Goal: Register for event/course

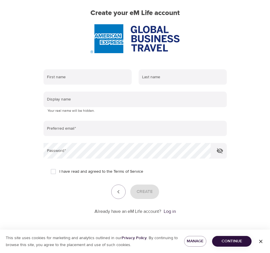
scroll to position [47, 0]
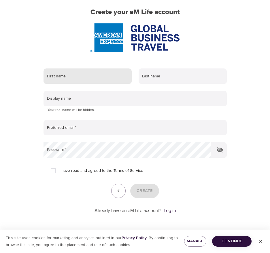
click at [64, 78] on input "text" at bounding box center [88, 76] width 88 height 16
type input "[PERSON_NAME]"
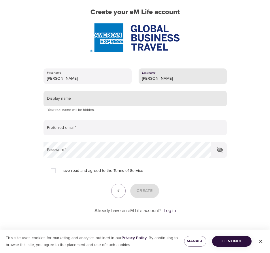
type input "[PERSON_NAME]"
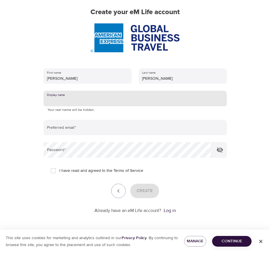
click at [64, 99] on input "text" at bounding box center [135, 99] width 183 height 16
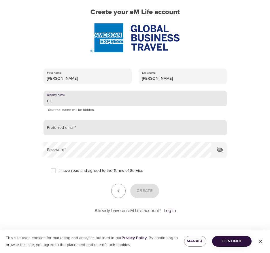
type input "CG"
click at [59, 128] on input "email" at bounding box center [135, 128] width 183 height 16
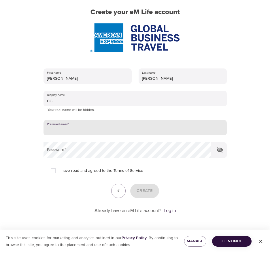
type input "[PERSON_NAME][EMAIL_ADDRESS][DOMAIN_NAME]"
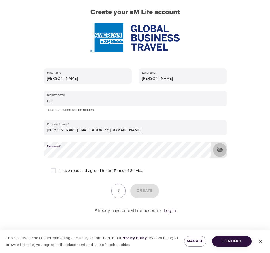
click at [218, 149] on icon "button" at bounding box center [220, 149] width 6 height 5
click at [50, 171] on input "I have read and agreed to the Terms of Service" at bounding box center [53, 170] width 12 height 12
checkbox input "true"
click at [145, 192] on span "Create" at bounding box center [145, 191] width 16 height 8
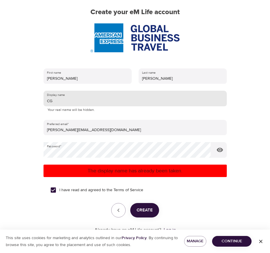
click at [54, 101] on input "CG" at bounding box center [135, 99] width 183 height 16
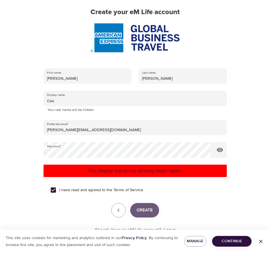
click at [147, 210] on span "Create" at bounding box center [145, 210] width 16 height 8
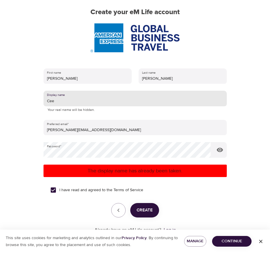
click at [53, 101] on input "Cee" at bounding box center [135, 99] width 183 height 16
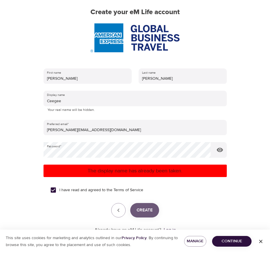
click at [144, 208] on span "Create" at bounding box center [145, 210] width 16 height 8
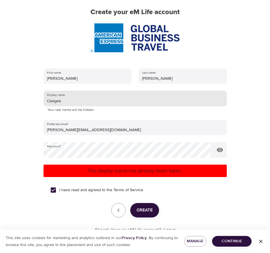
click at [63, 99] on input "Ceegee" at bounding box center [135, 99] width 183 height 16
type input "Ceegeej"
click at [143, 210] on span "Create" at bounding box center [145, 210] width 16 height 8
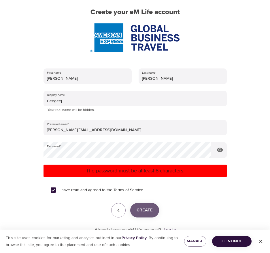
click at [143, 207] on span "Create" at bounding box center [145, 210] width 16 height 8
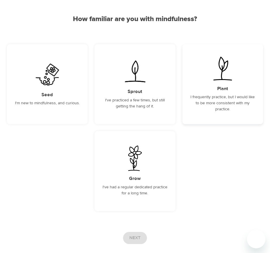
click at [222, 95] on p "I frequently practice, but I would like to be more consistent with my practice." at bounding box center [223, 103] width 67 height 18
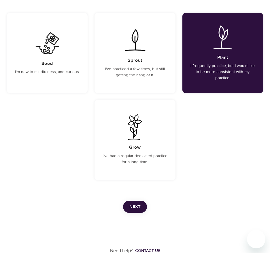
scroll to position [79, 0]
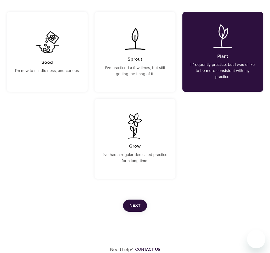
click at [139, 202] on span "Next" at bounding box center [135, 206] width 11 height 8
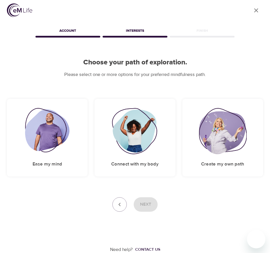
scroll to position [0, 0]
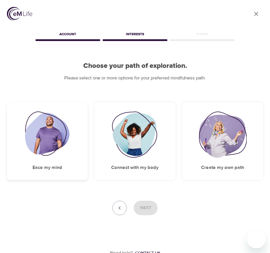
click at [53, 152] on img at bounding box center [47, 134] width 45 height 46
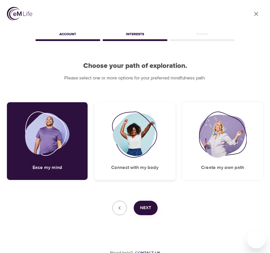
click at [137, 156] on img at bounding box center [135, 134] width 47 height 46
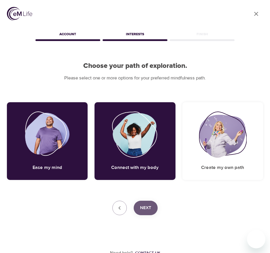
click at [144, 207] on span "Next" at bounding box center [145, 208] width 11 height 8
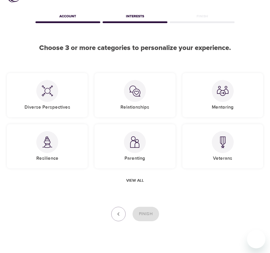
scroll to position [27, 0]
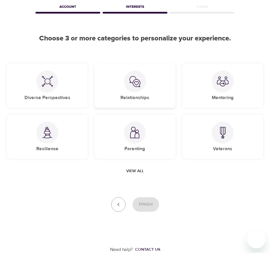
click at [131, 95] on h5 "Relationships" at bounding box center [135, 98] width 29 height 6
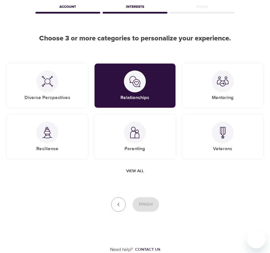
click at [134, 171] on span "View all" at bounding box center [135, 170] width 18 height 7
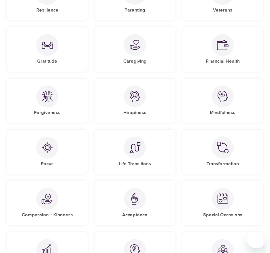
scroll to position [172, 0]
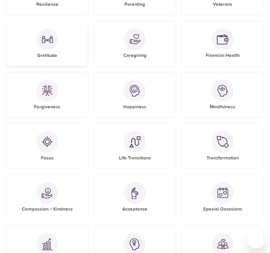
click at [52, 46] on div at bounding box center [47, 39] width 22 height 22
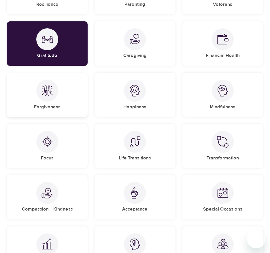
click at [49, 92] on img at bounding box center [48, 91] width 12 height 12
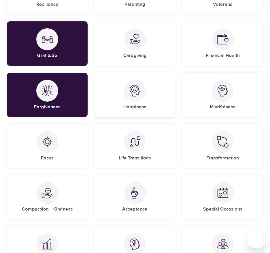
click at [139, 98] on div at bounding box center [135, 91] width 22 height 22
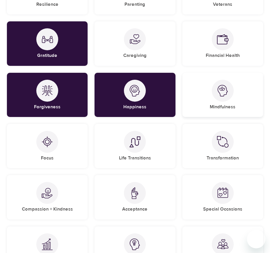
click at [226, 101] on div at bounding box center [223, 91] width 22 height 22
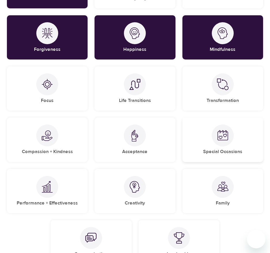
scroll to position [229, 0]
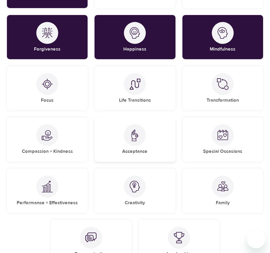
click at [140, 148] on div "Acceptance" at bounding box center [135, 139] width 81 height 44
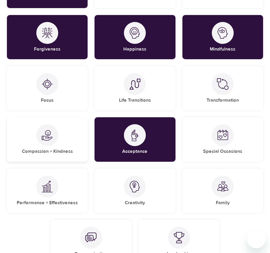
click at [45, 141] on div at bounding box center [47, 135] width 22 height 22
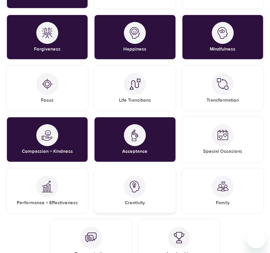
click at [129, 190] on div at bounding box center [135, 186] width 22 height 22
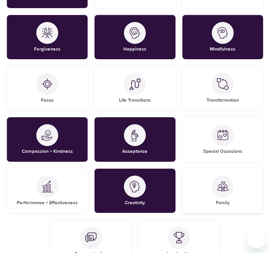
click at [200, 194] on div "Family" at bounding box center [223, 190] width 81 height 44
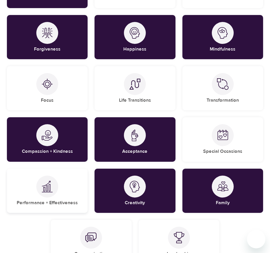
click at [59, 190] on div "Performance + Effectiveness" at bounding box center [47, 190] width 81 height 44
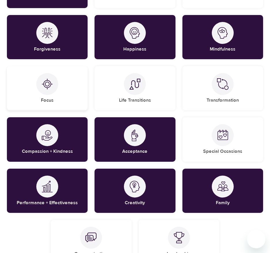
click at [54, 84] on div at bounding box center [47, 84] width 22 height 22
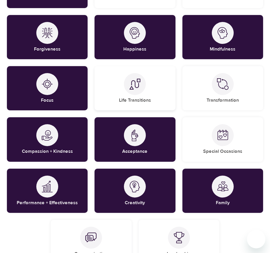
click at [155, 91] on div "Life Transitions" at bounding box center [135, 88] width 81 height 44
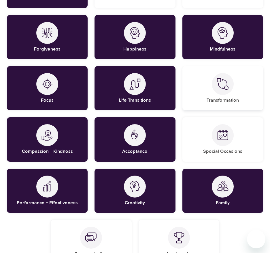
click at [214, 94] on div "Transformation" at bounding box center [223, 88] width 81 height 44
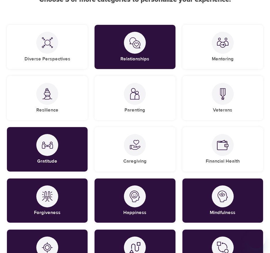
scroll to position [56, 0]
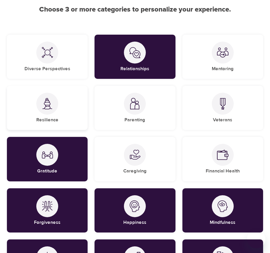
click at [48, 102] on img at bounding box center [48, 104] width 12 height 12
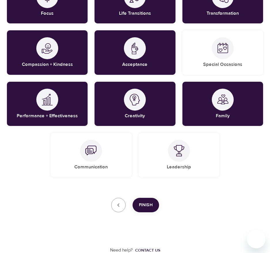
scroll to position [317, 0]
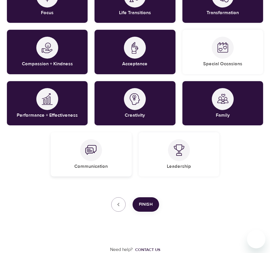
click at [89, 159] on div at bounding box center [91, 150] width 22 height 22
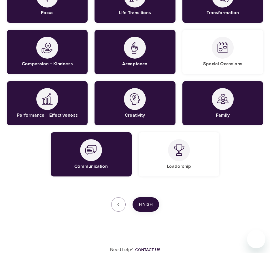
click at [148, 205] on span "Finish" at bounding box center [146, 204] width 14 height 8
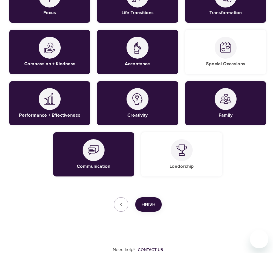
scroll to position [70, 0]
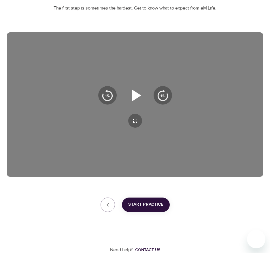
click at [137, 98] on icon "button" at bounding box center [137, 95] width 10 height 12
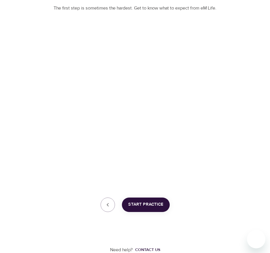
click at [46, 196] on div "User Profile Account Interests [PERSON_NAME], welcome to eM Life! The first ste…" at bounding box center [135, 91] width 270 height 323
click at [138, 95] on icon "button" at bounding box center [135, 95] width 10 height 12
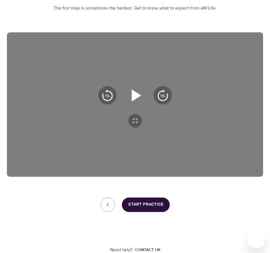
click at [136, 96] on icon "button" at bounding box center [137, 95] width 10 height 12
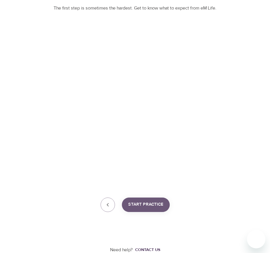
click at [148, 205] on span "Start Practice" at bounding box center [145, 204] width 35 height 8
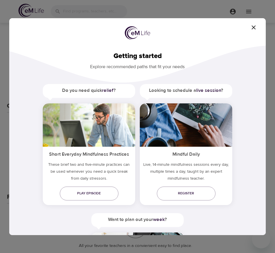
click at [85, 90] on h5 "Do you need quick relief ?" at bounding box center [89, 90] width 92 height 13
click at [76, 191] on span "Play episode" at bounding box center [88, 193] width 49 height 6
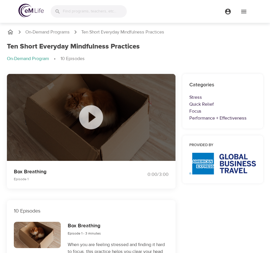
click at [90, 120] on icon at bounding box center [91, 117] width 29 height 29
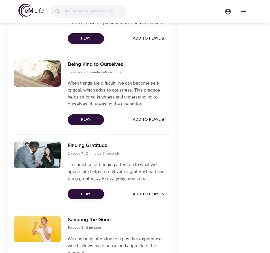
scroll to position [548, 0]
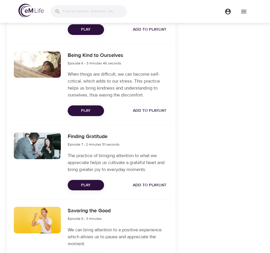
click at [87, 189] on span "Play" at bounding box center [85, 184] width 27 height 7
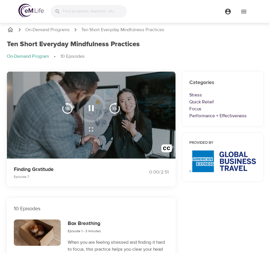
scroll to position [0, 0]
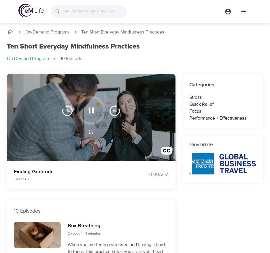
click at [95, 119] on div at bounding box center [91, 110] width 29 height 29
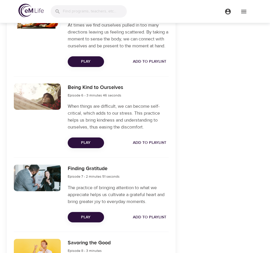
scroll to position [527, 0]
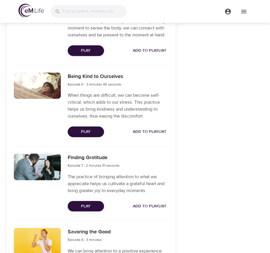
click at [78, 135] on span "Play" at bounding box center [85, 131] width 27 height 7
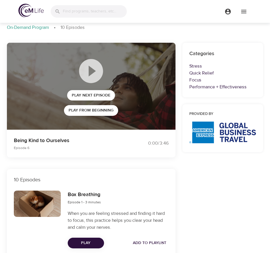
scroll to position [0, 0]
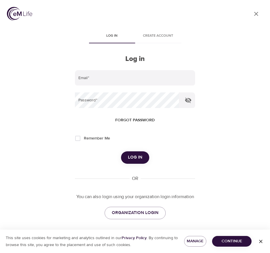
type input "[PERSON_NAME][EMAIL_ADDRESS][DOMAIN_NAME]"
